Goal: Check status: Check status

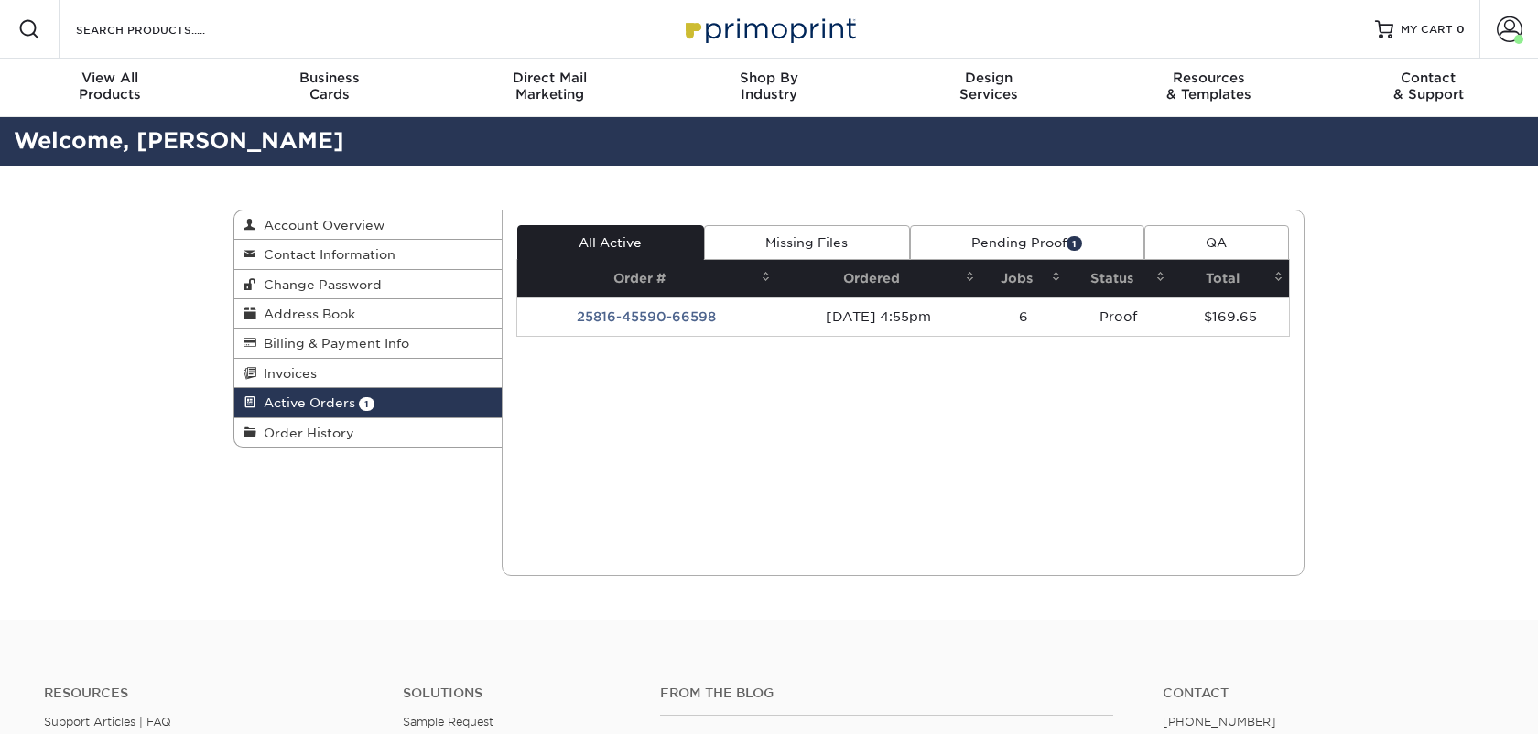
click at [1010, 254] on link "Pending Proof 1" at bounding box center [1027, 242] width 234 height 35
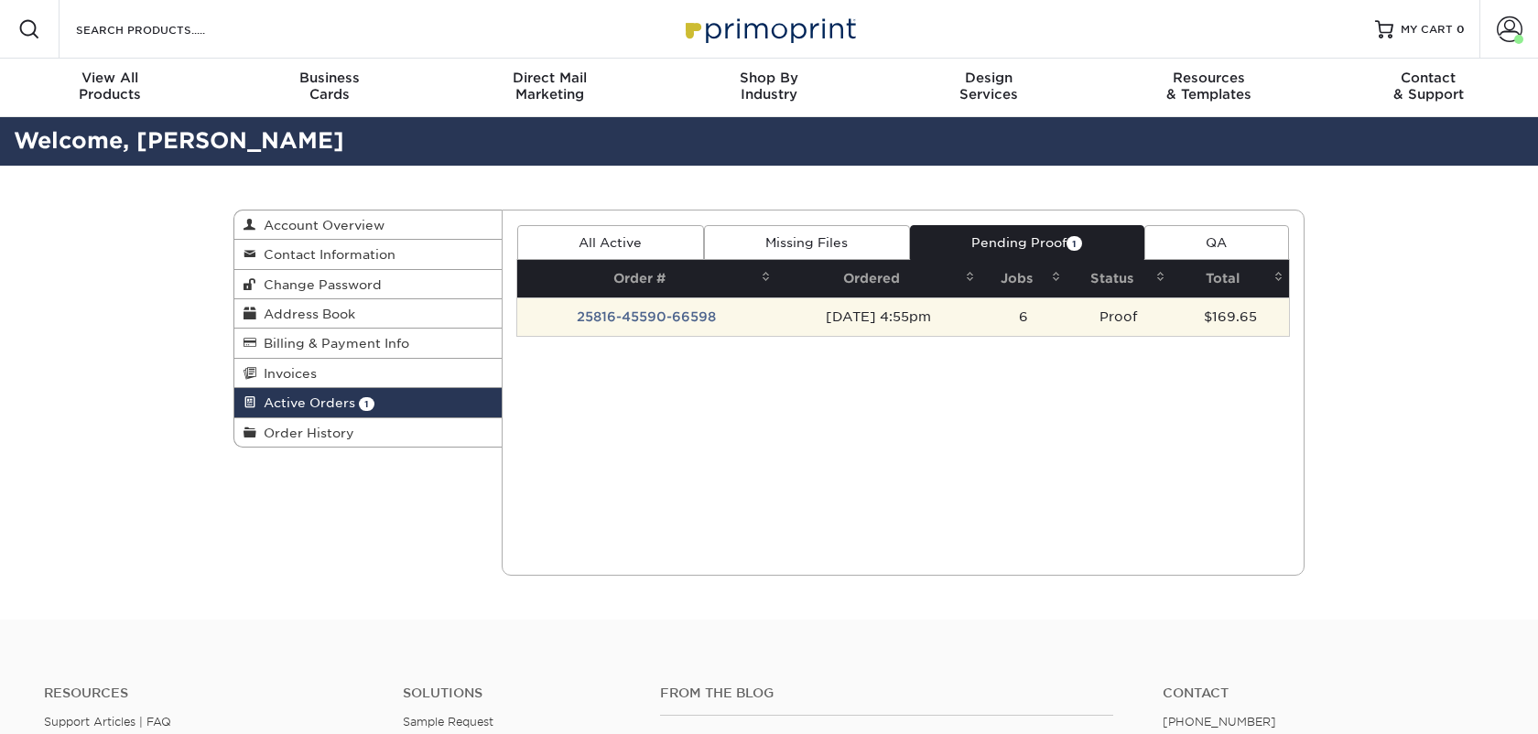
click at [680, 321] on td "25816-45590-66598" at bounding box center [647, 316] width 260 height 38
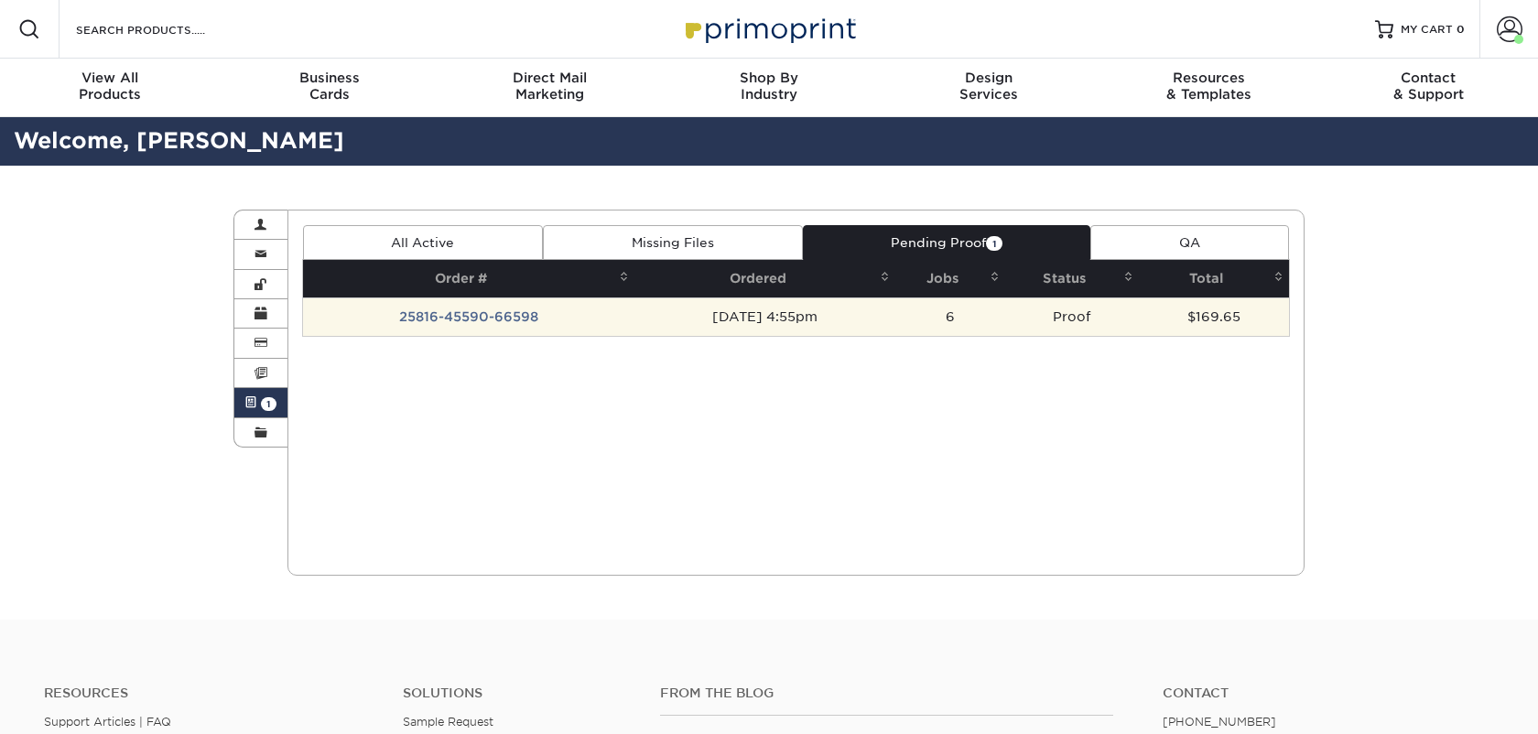
click at [467, 309] on td "25816-45590-66598" at bounding box center [469, 316] width 332 height 38
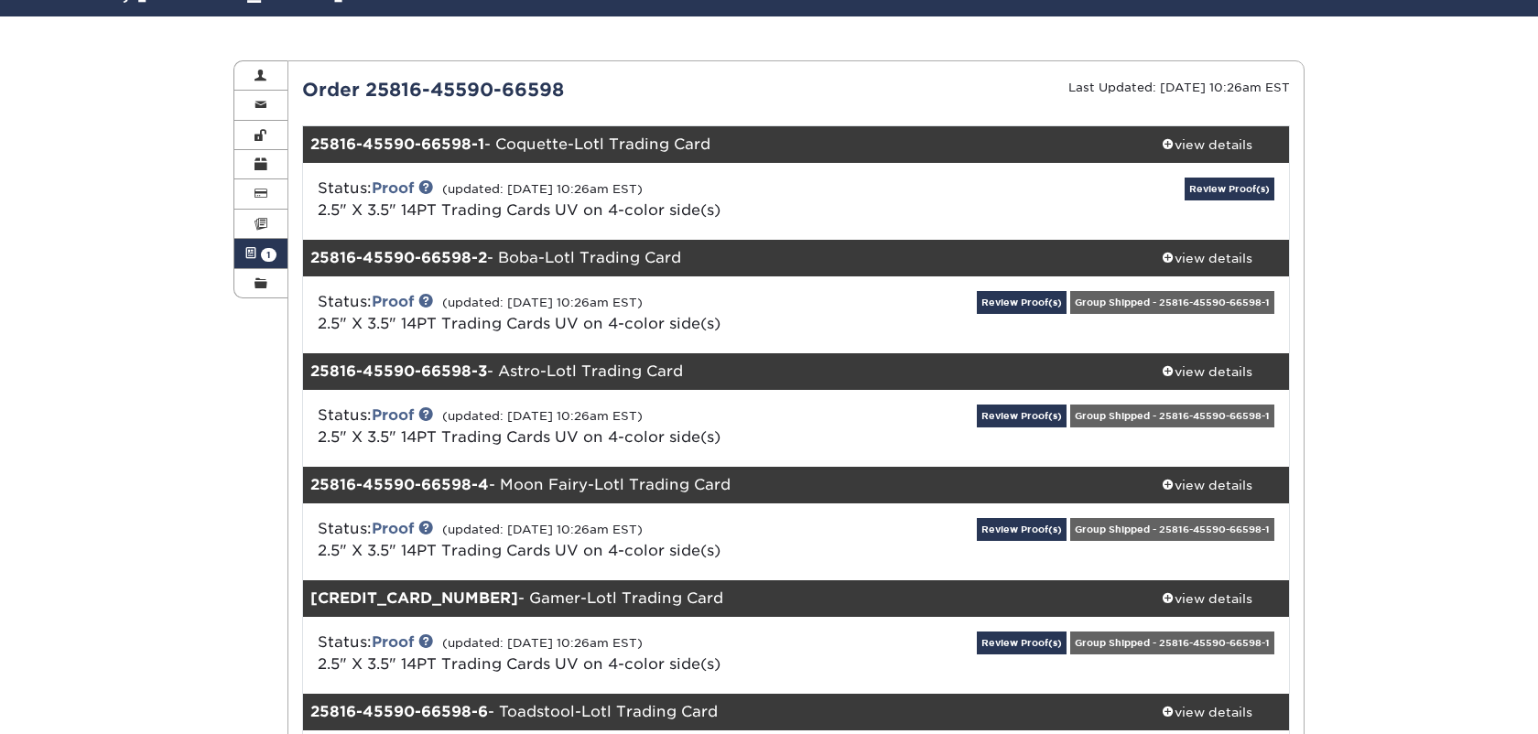
scroll to position [222, 0]
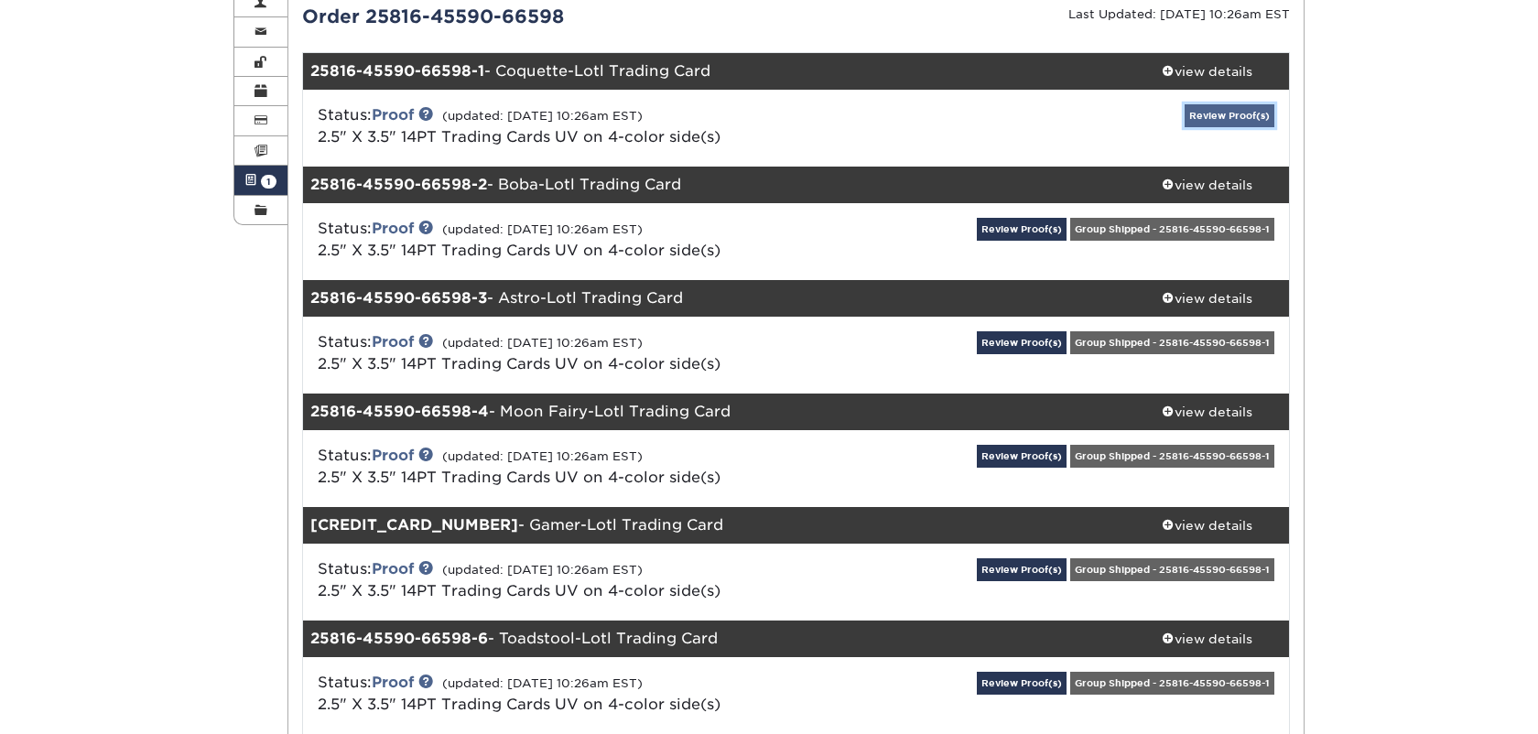
click at [1236, 123] on link "Review Proof(s)" at bounding box center [1229, 115] width 90 height 23
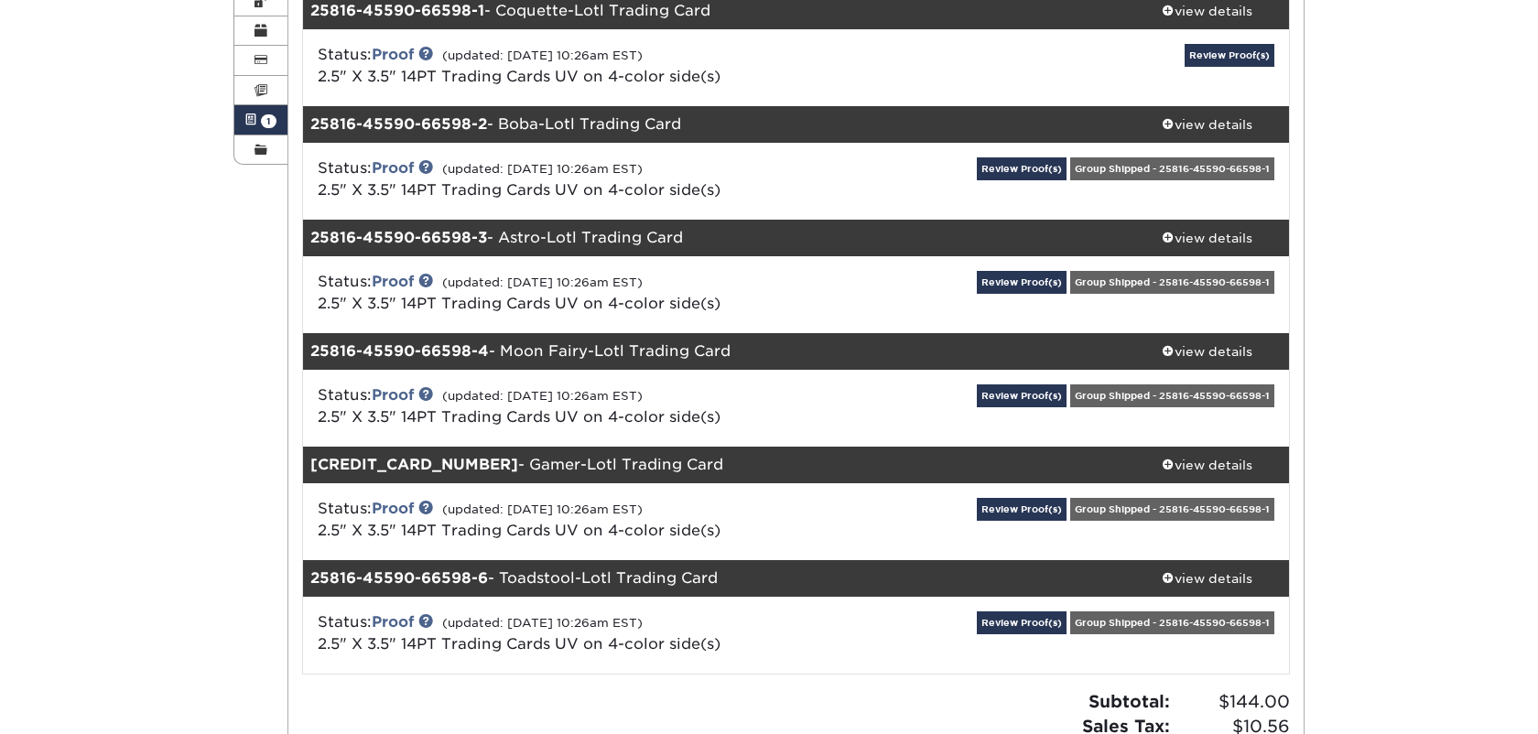
scroll to position [287, 0]
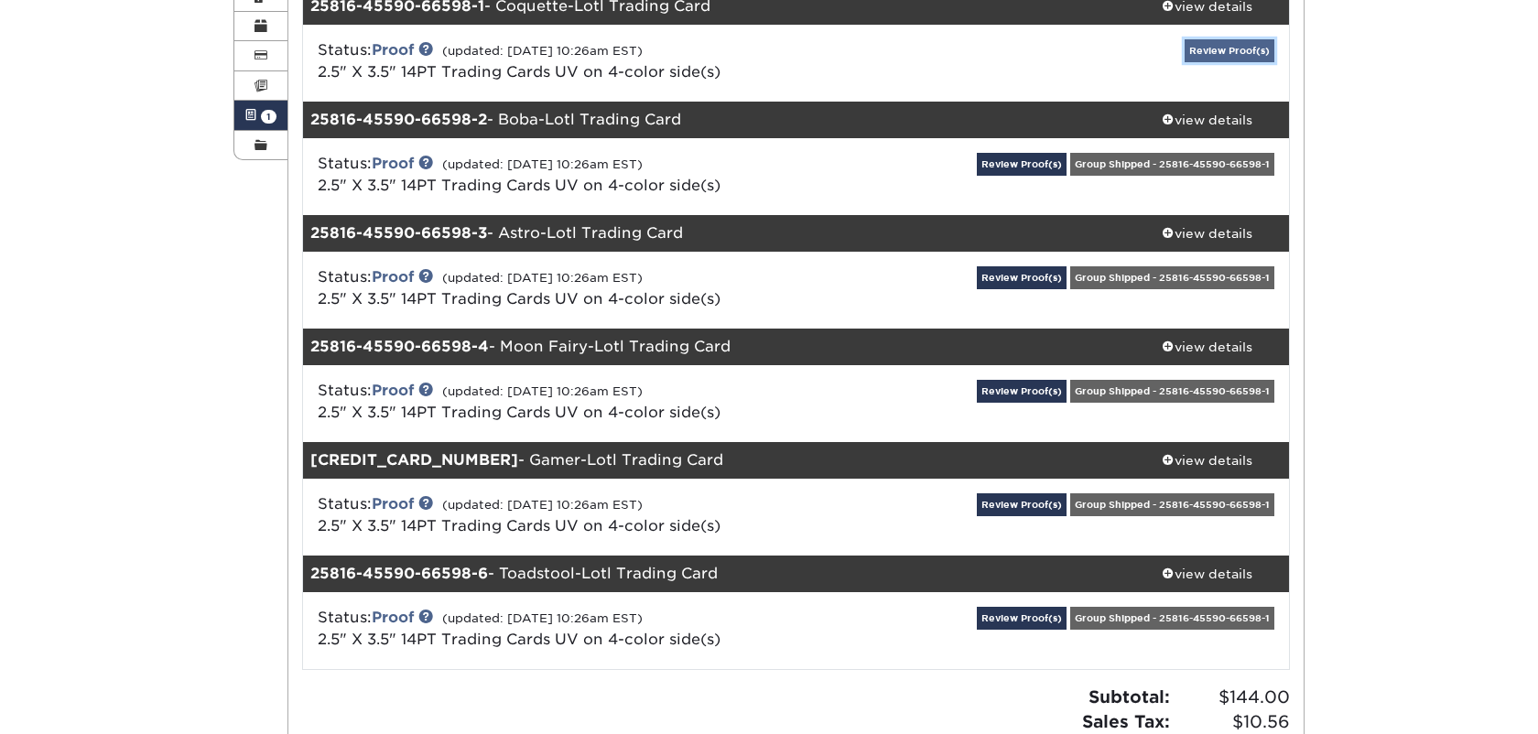
click at [1215, 58] on link "Review Proof(s)" at bounding box center [1229, 50] width 90 height 23
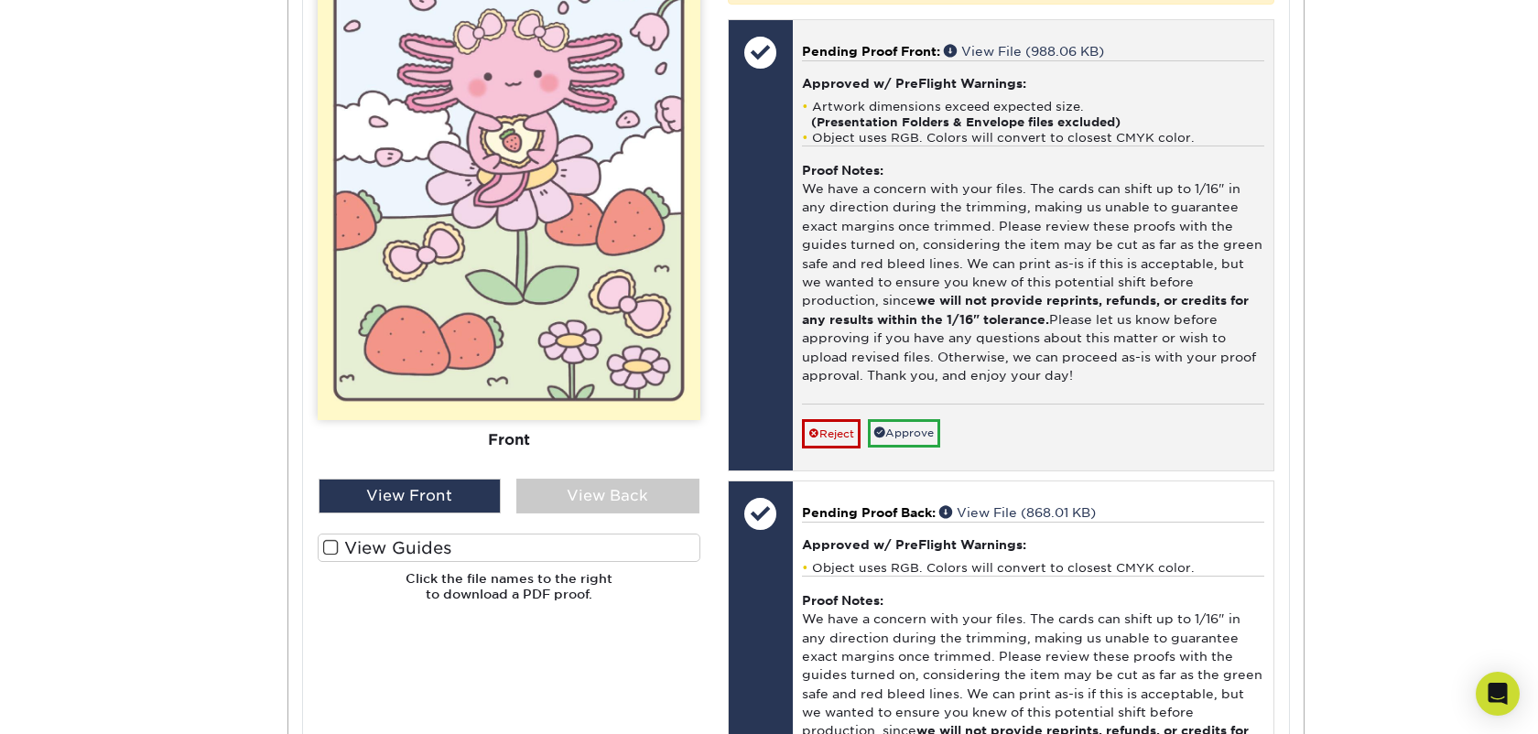
scroll to position [913, 0]
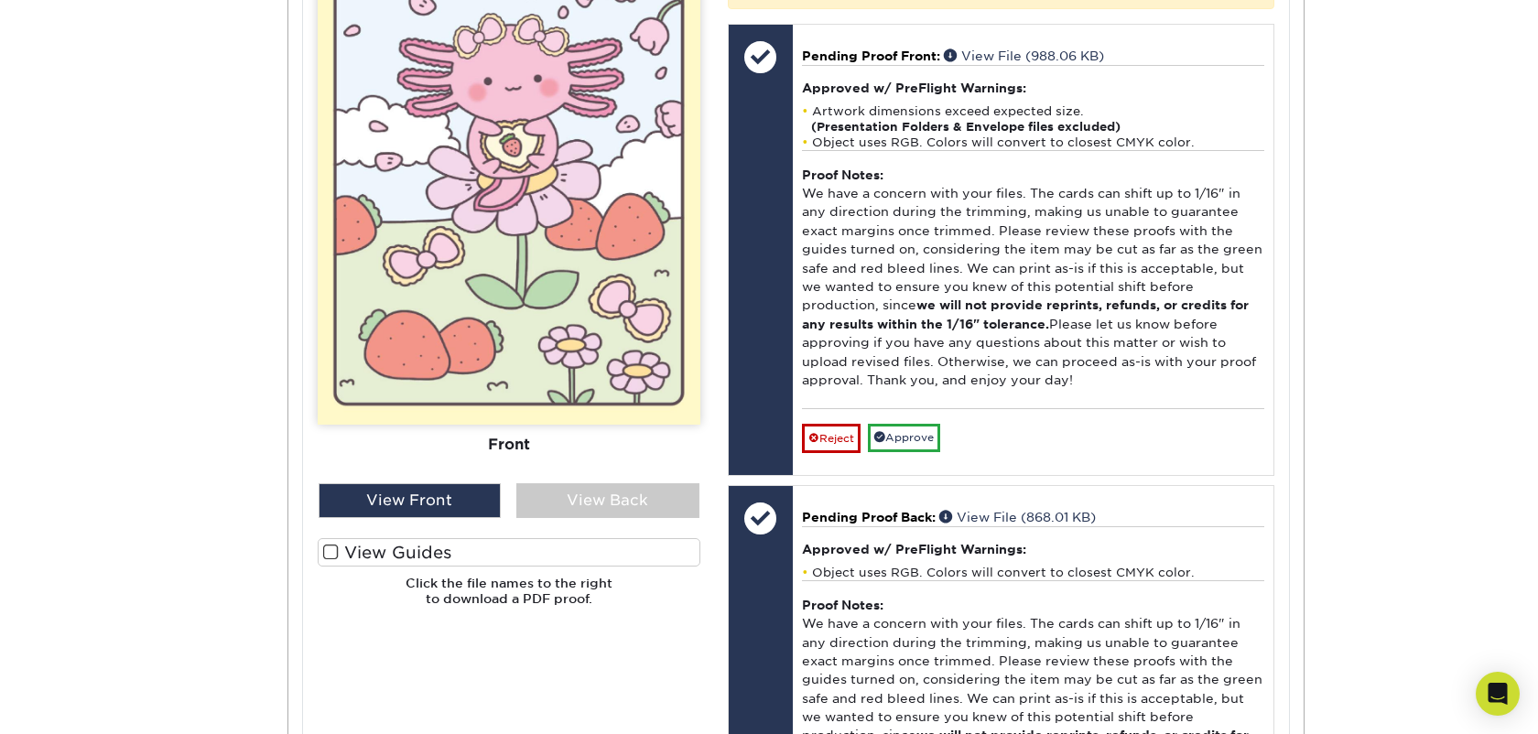
click at [337, 551] on span at bounding box center [331, 552] width 16 height 17
click at [0, 0] on input "View Guides" at bounding box center [0, 0] width 0 height 0
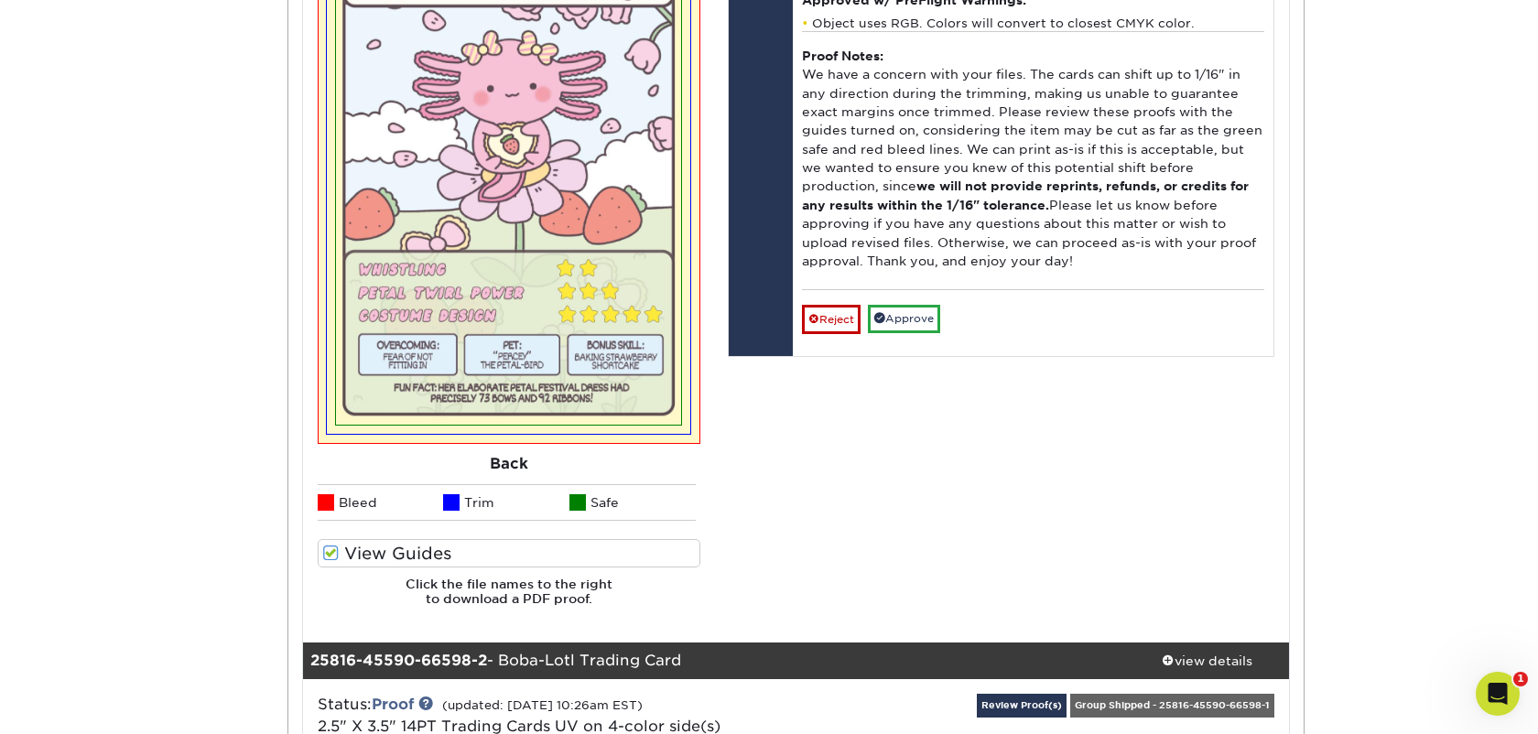
scroll to position [0, 0]
